Goal: Task Accomplishment & Management: Manage account settings

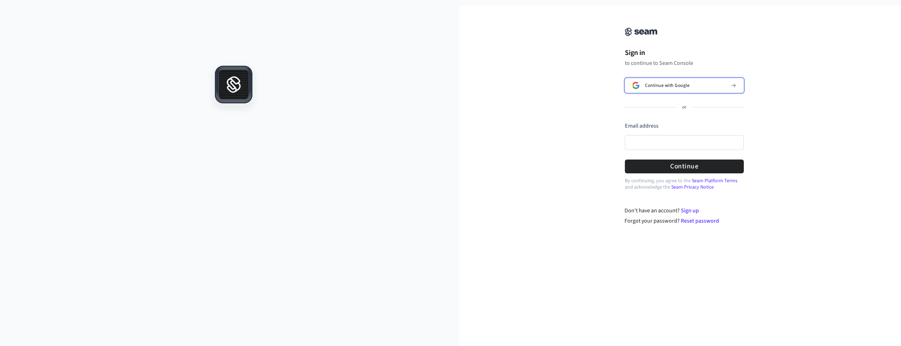
click at [650, 88] on span "Continue with Google" at bounding box center [667, 86] width 44 height 6
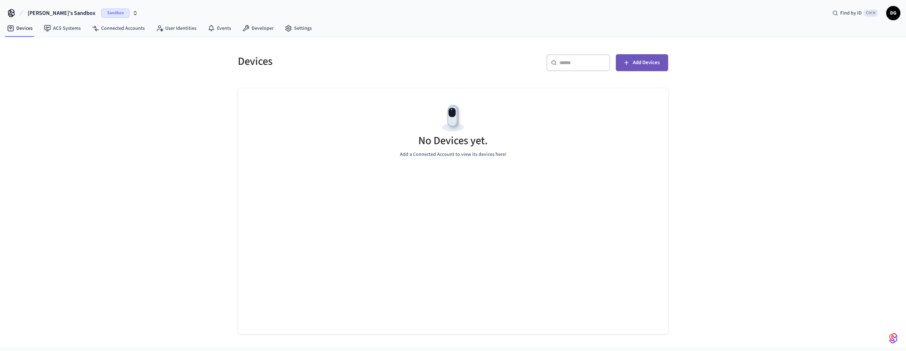
click at [644, 57] on button "Add Devices" at bounding box center [642, 62] width 52 height 17
click at [59, 28] on link "ACS Systems" at bounding box center [62, 28] width 48 height 13
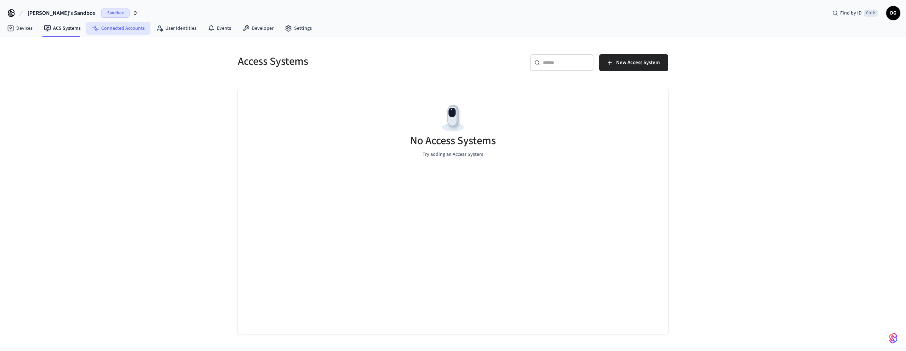
click at [129, 27] on link "Connected Accounts" at bounding box center [118, 28] width 64 height 13
click at [175, 29] on link "User Identities" at bounding box center [176, 28] width 52 height 13
click at [228, 29] on link "Events" at bounding box center [219, 28] width 35 height 13
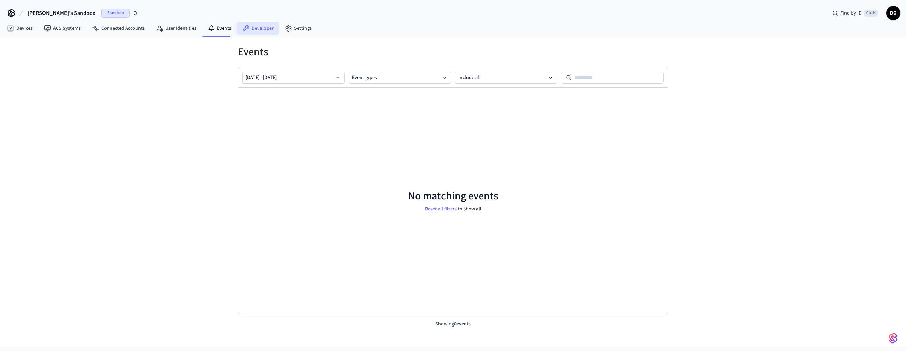
click at [255, 29] on link "Developer" at bounding box center [258, 28] width 42 height 13
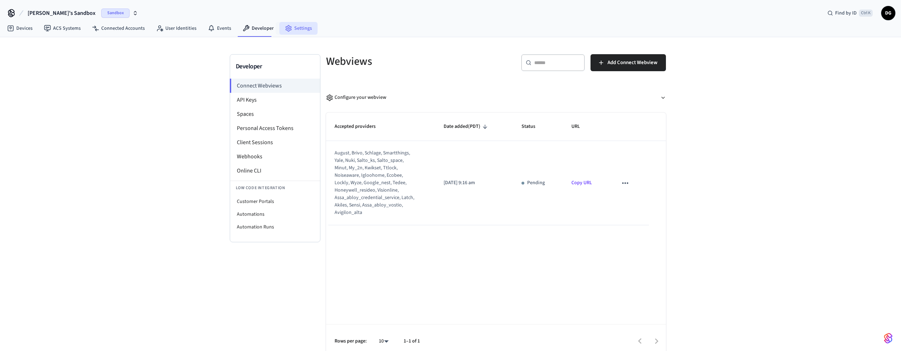
click at [300, 32] on link "Settings" at bounding box center [298, 28] width 38 height 13
